Goal: Task Accomplishment & Management: Manage account settings

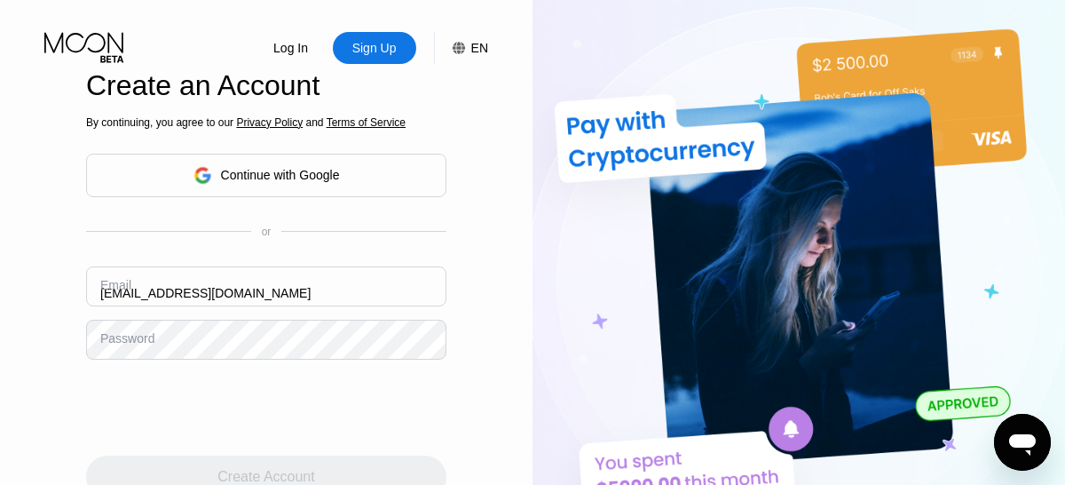
type input "[EMAIL_ADDRESS][DOMAIN_NAME]"
click at [266, 468] on div "Create Account" at bounding box center [265, 477] width 97 height 18
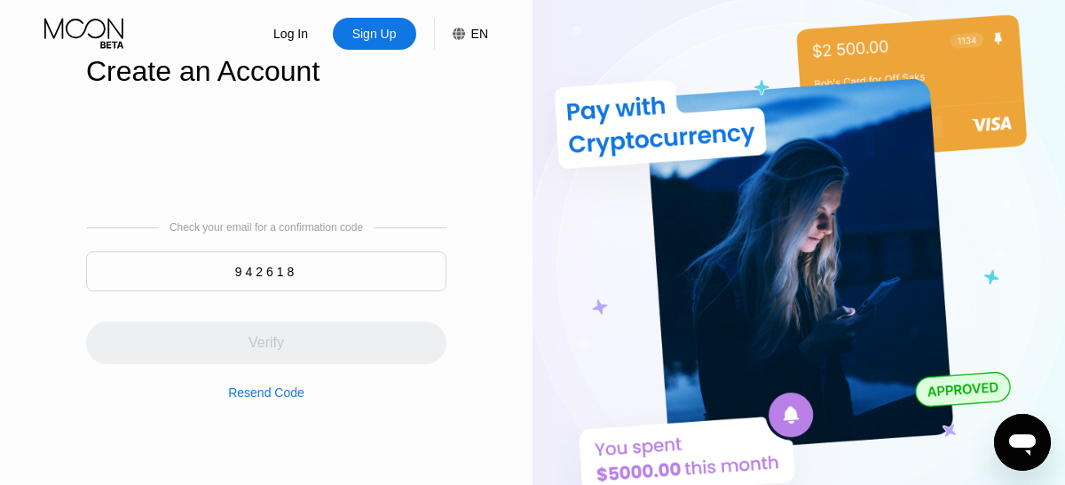
type input "942618"
click at [266, 333] on div "Verify" at bounding box center [266, 342] width 360 height 43
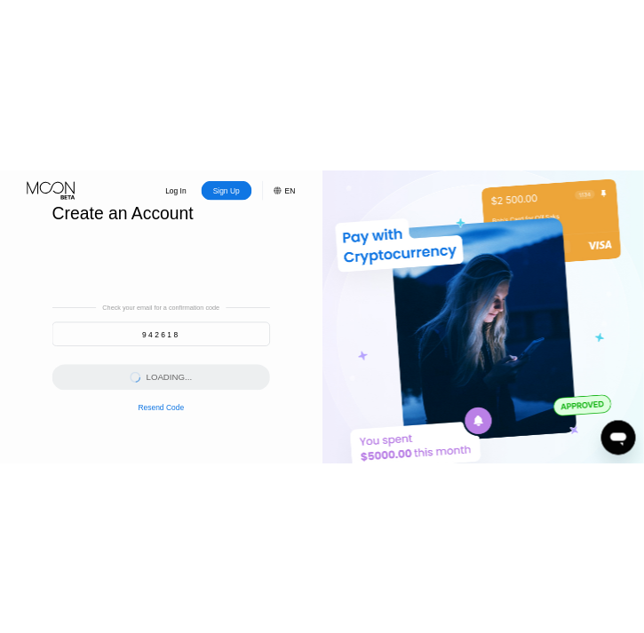
scroll to position [0, 0]
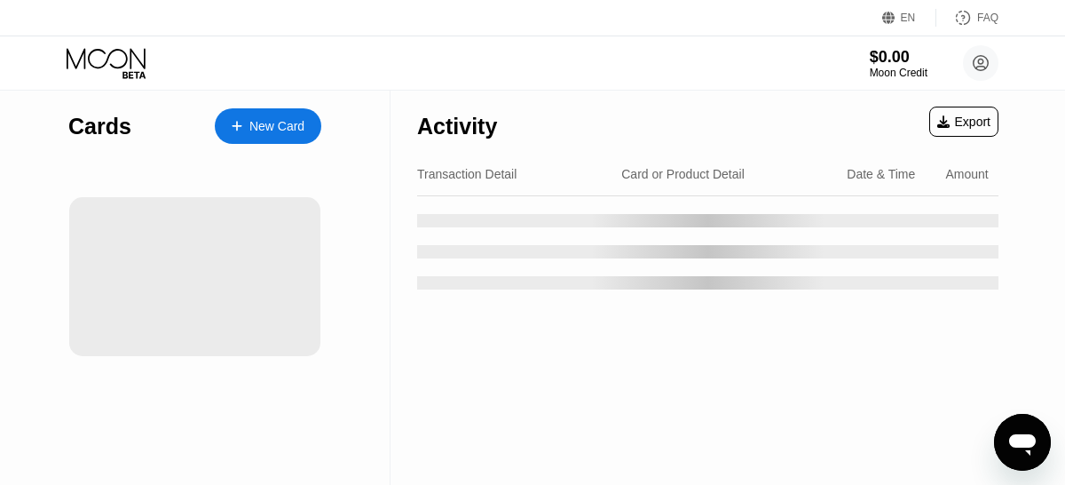
click at [194, 276] on div at bounding box center [194, 276] width 251 height 159
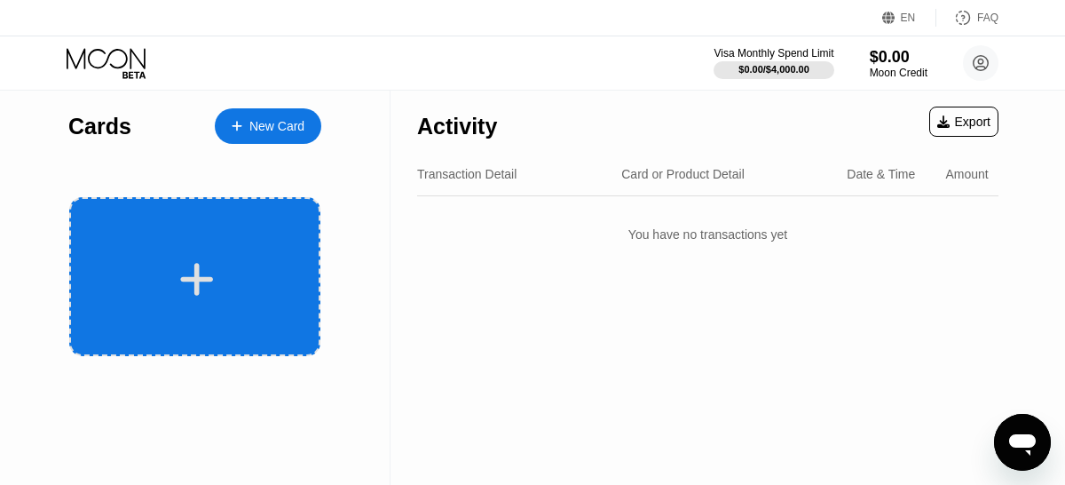
click at [210, 257] on div at bounding box center [194, 276] width 251 height 159
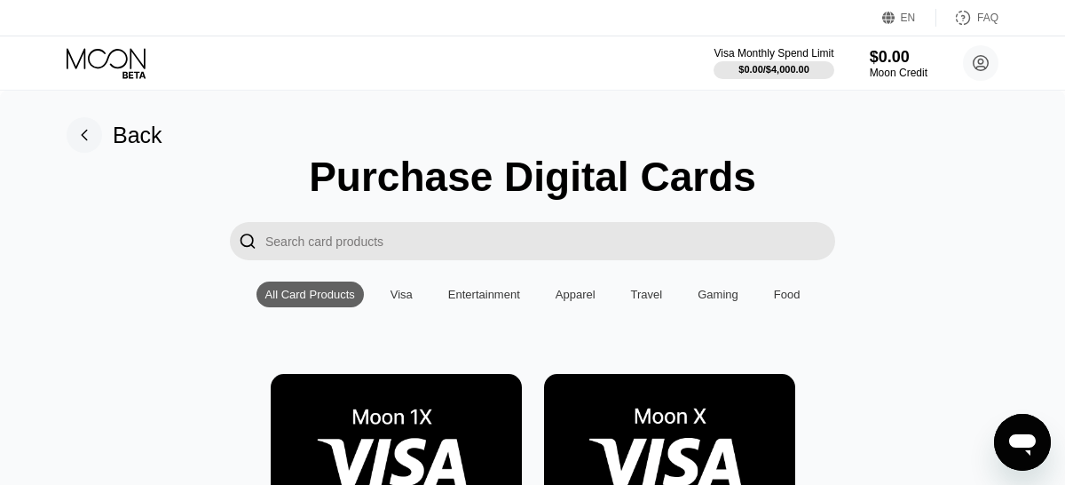
click at [140, 135] on div "Back" at bounding box center [138, 135] width 50 height 26
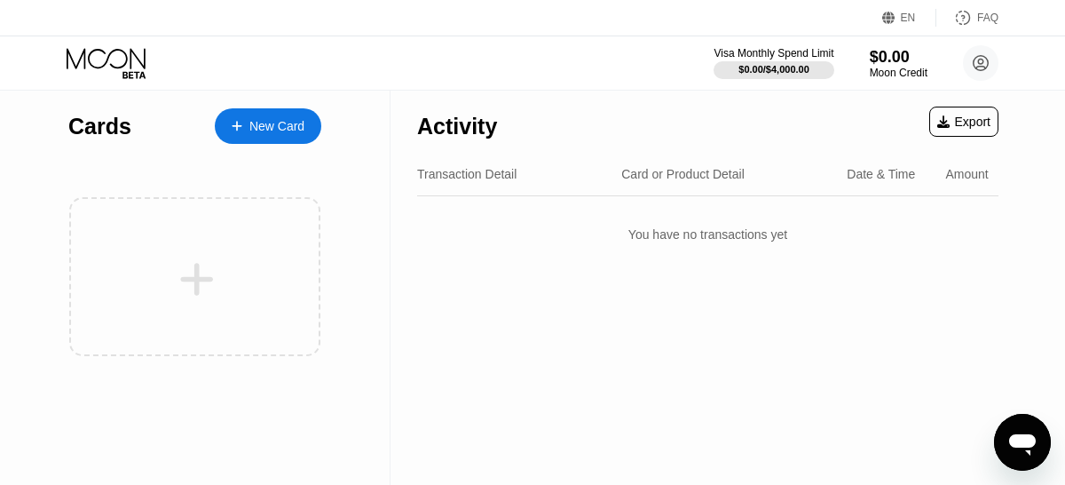
click at [255, 125] on div "New Card" at bounding box center [276, 126] width 55 height 15
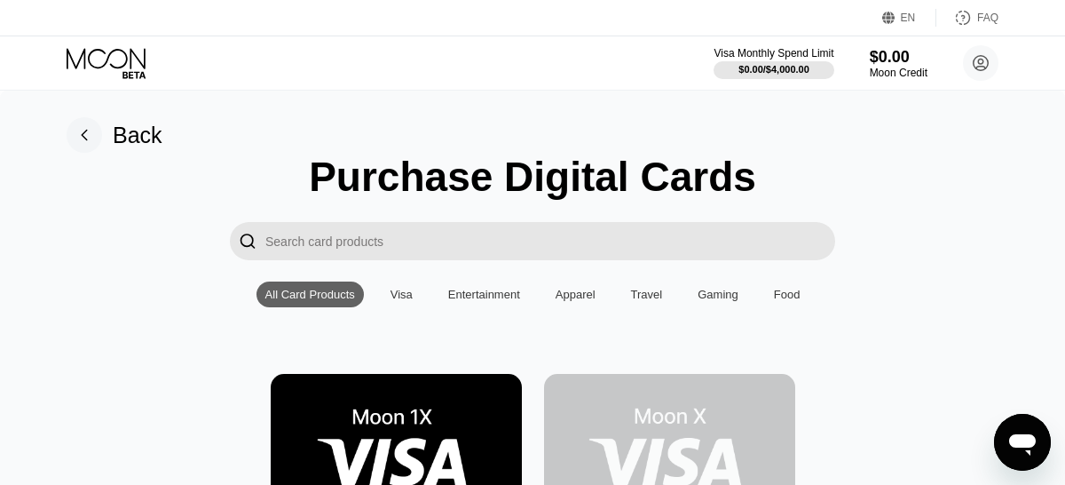
click at [143, 135] on div "Back" at bounding box center [138, 135] width 50 height 26
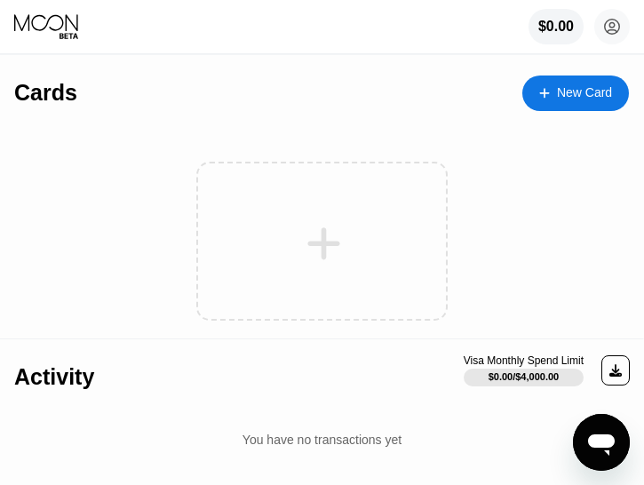
click at [366, 216] on div at bounding box center [321, 241] width 251 height 159
